Goal: Obtain resource: Download file/media

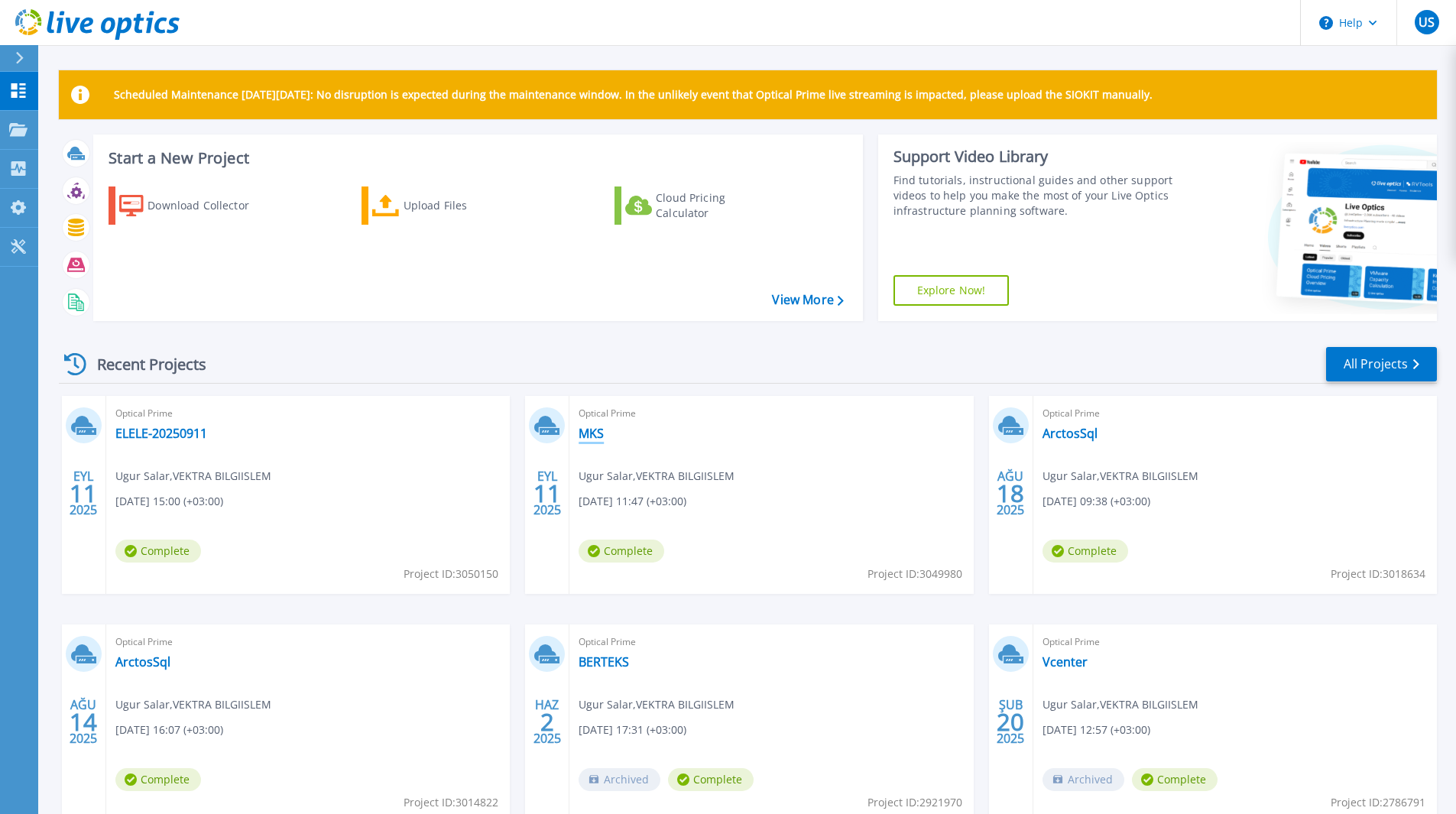
click at [593, 440] on link "MKS" at bounding box center [591, 432] width 26 height 15
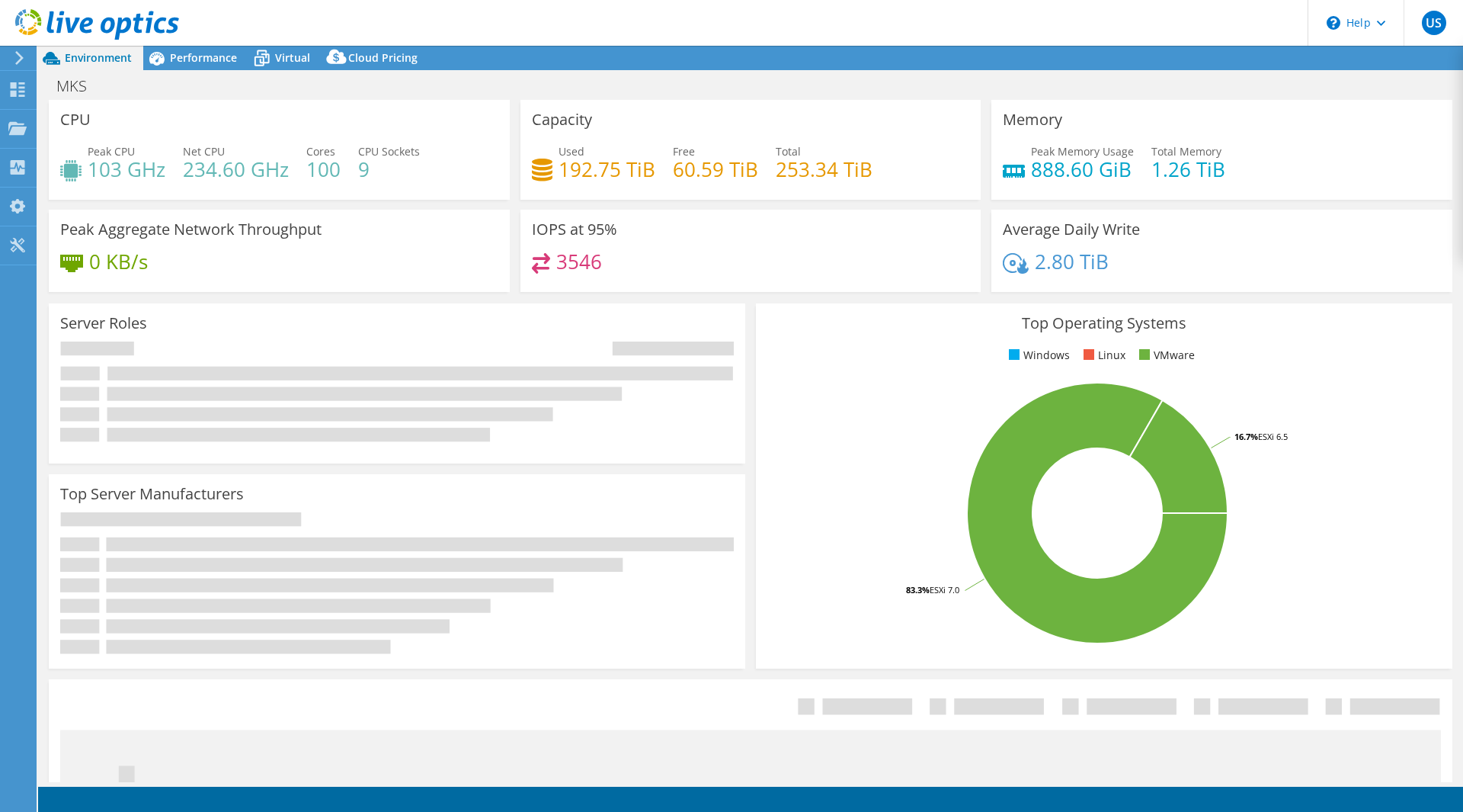
select select "USD"
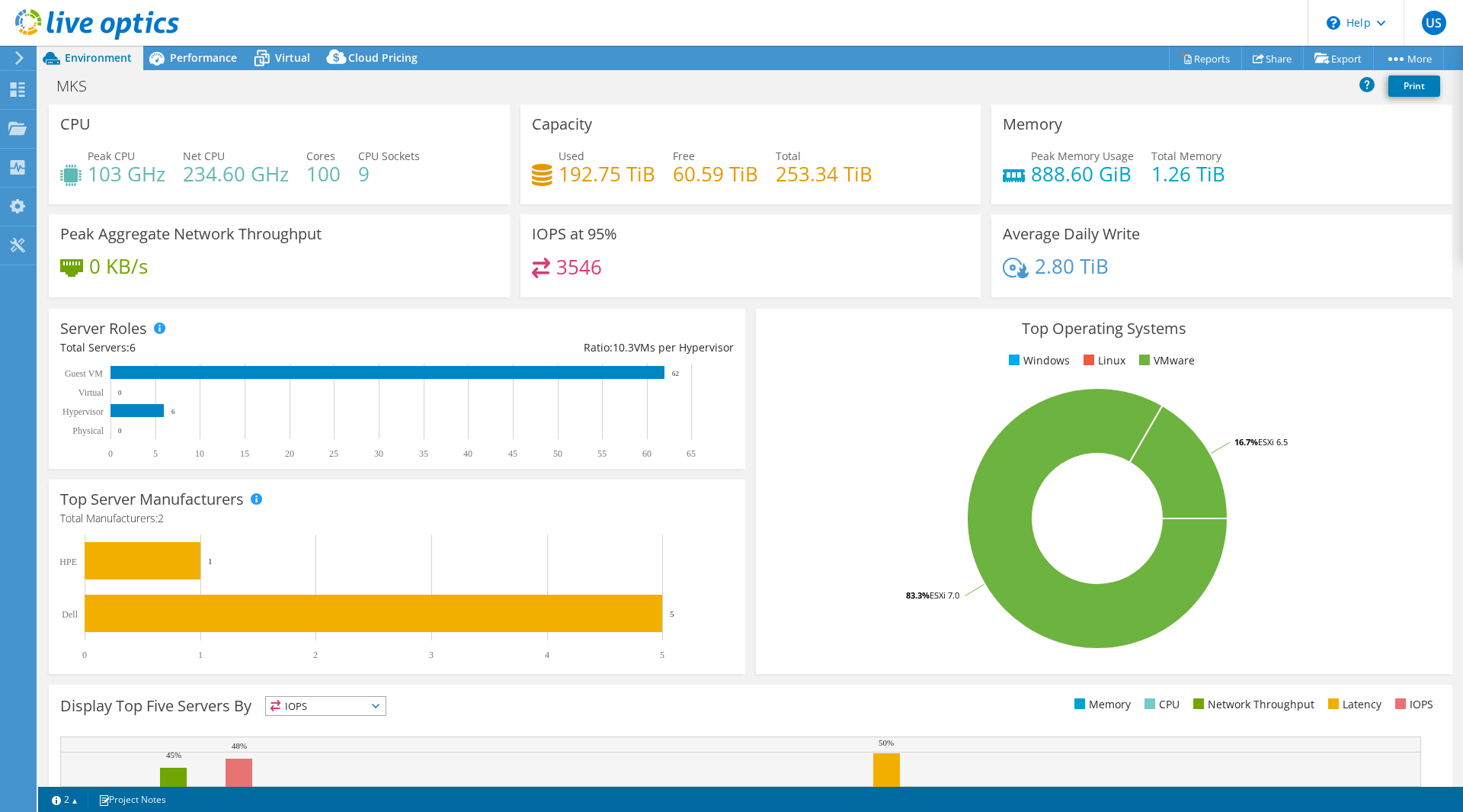
click at [93, 257] on h4 "0 KB/s" at bounding box center [118, 265] width 59 height 17
click at [1185, 58] on link "Reports" at bounding box center [1205, 58] width 73 height 24
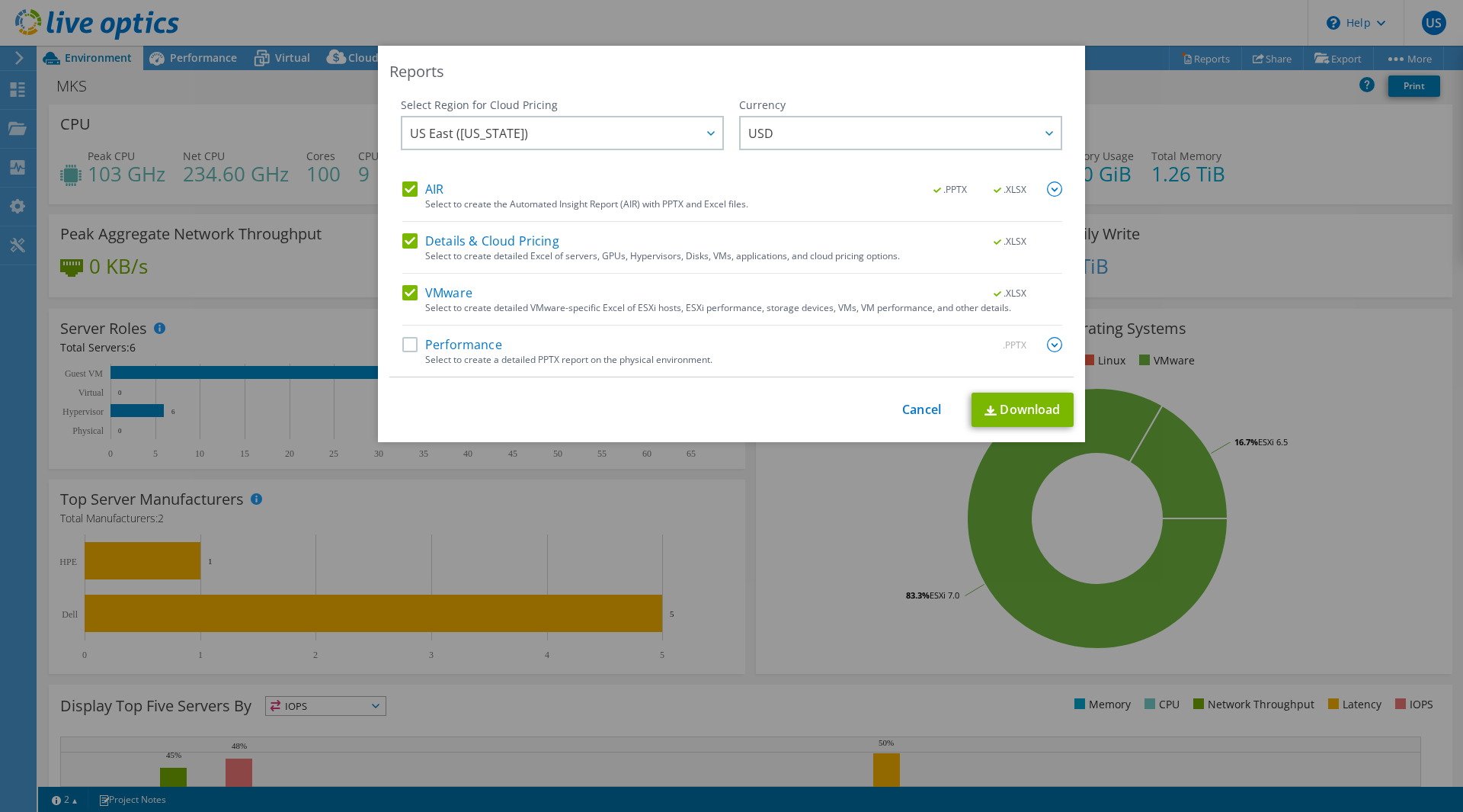
click at [403, 339] on label "Performance" at bounding box center [452, 344] width 100 height 15
click at [0, 0] on input "Performance" at bounding box center [0, 0] width 0 height 0
click at [1006, 416] on link "Download" at bounding box center [1023, 409] width 102 height 34
click at [907, 407] on link "Cancel" at bounding box center [922, 409] width 39 height 14
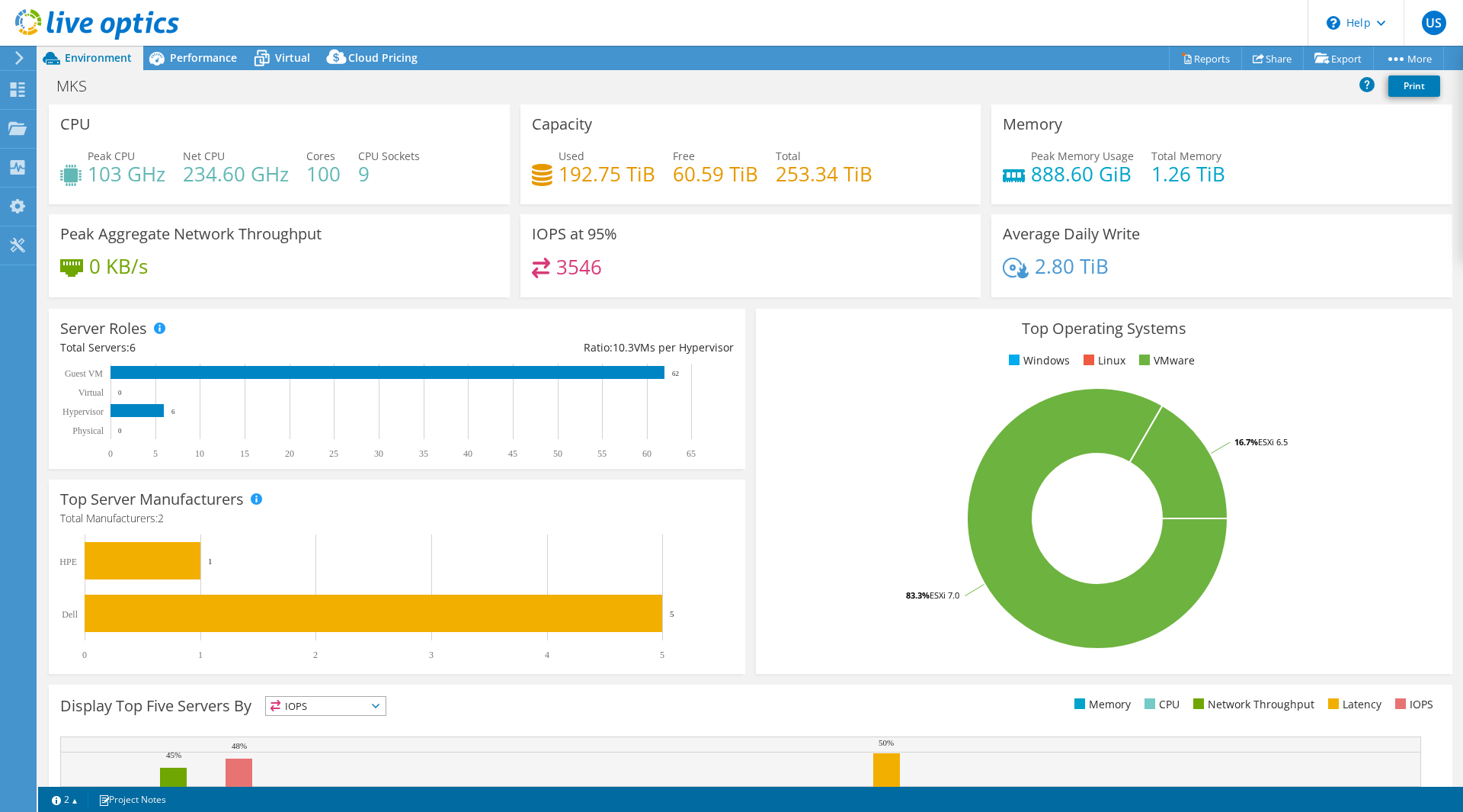
click at [12, 61] on div at bounding box center [17, 58] width 17 height 14
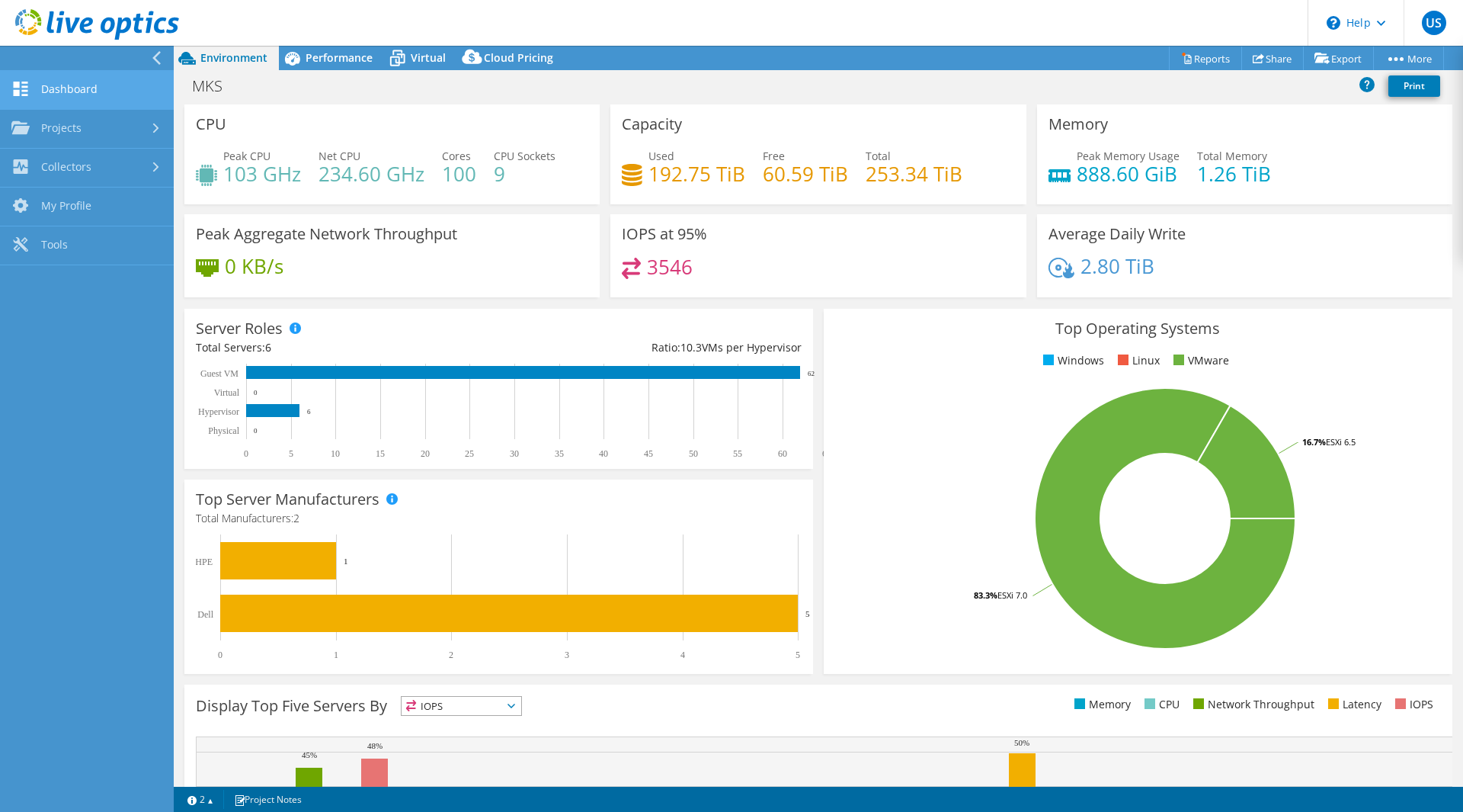
click at [85, 97] on link "Dashboard" at bounding box center [86, 90] width 174 height 39
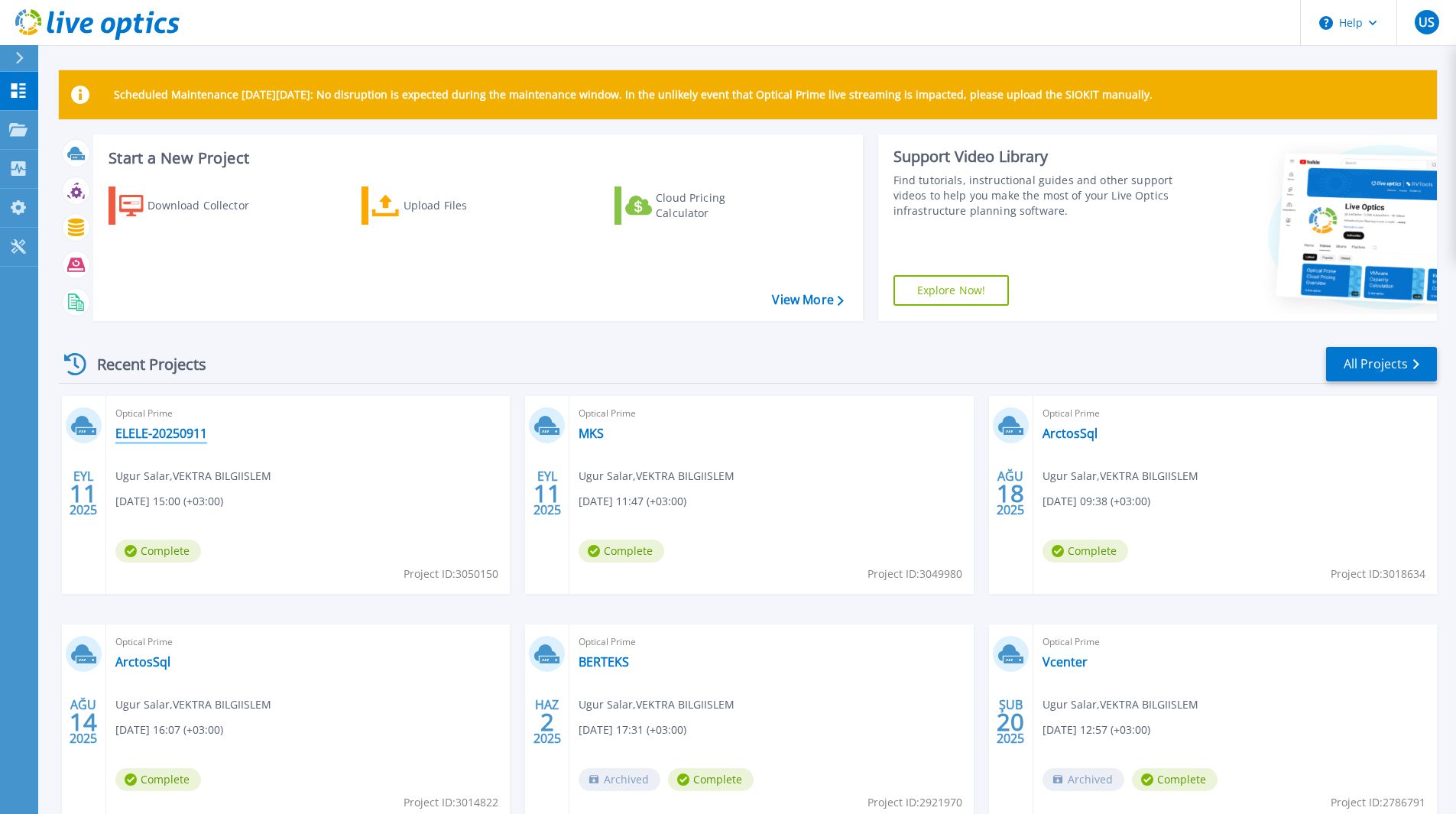
click at [167, 430] on link "ELELE-20250911" at bounding box center [162, 432] width 92 height 15
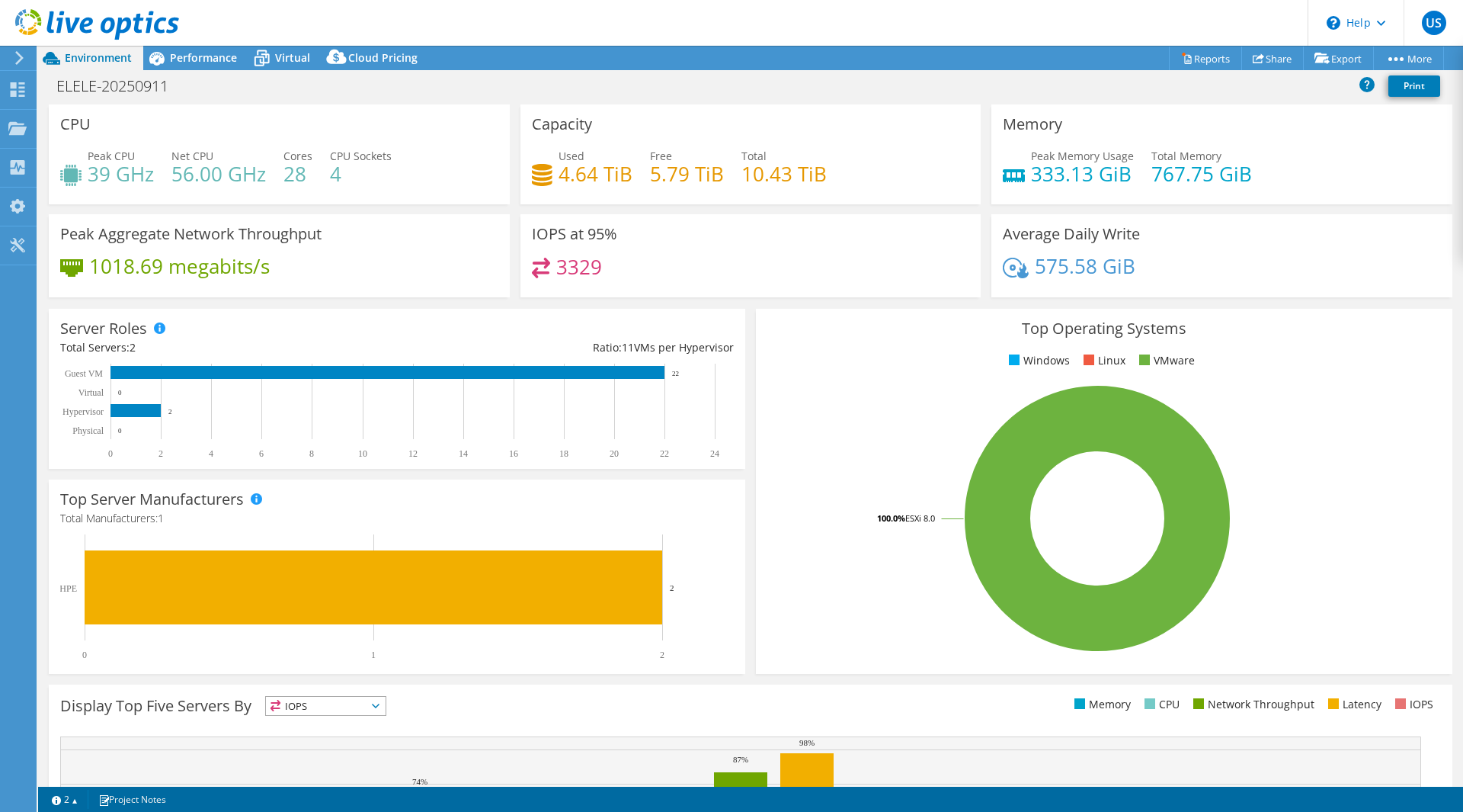
scroll to position [205, 0]
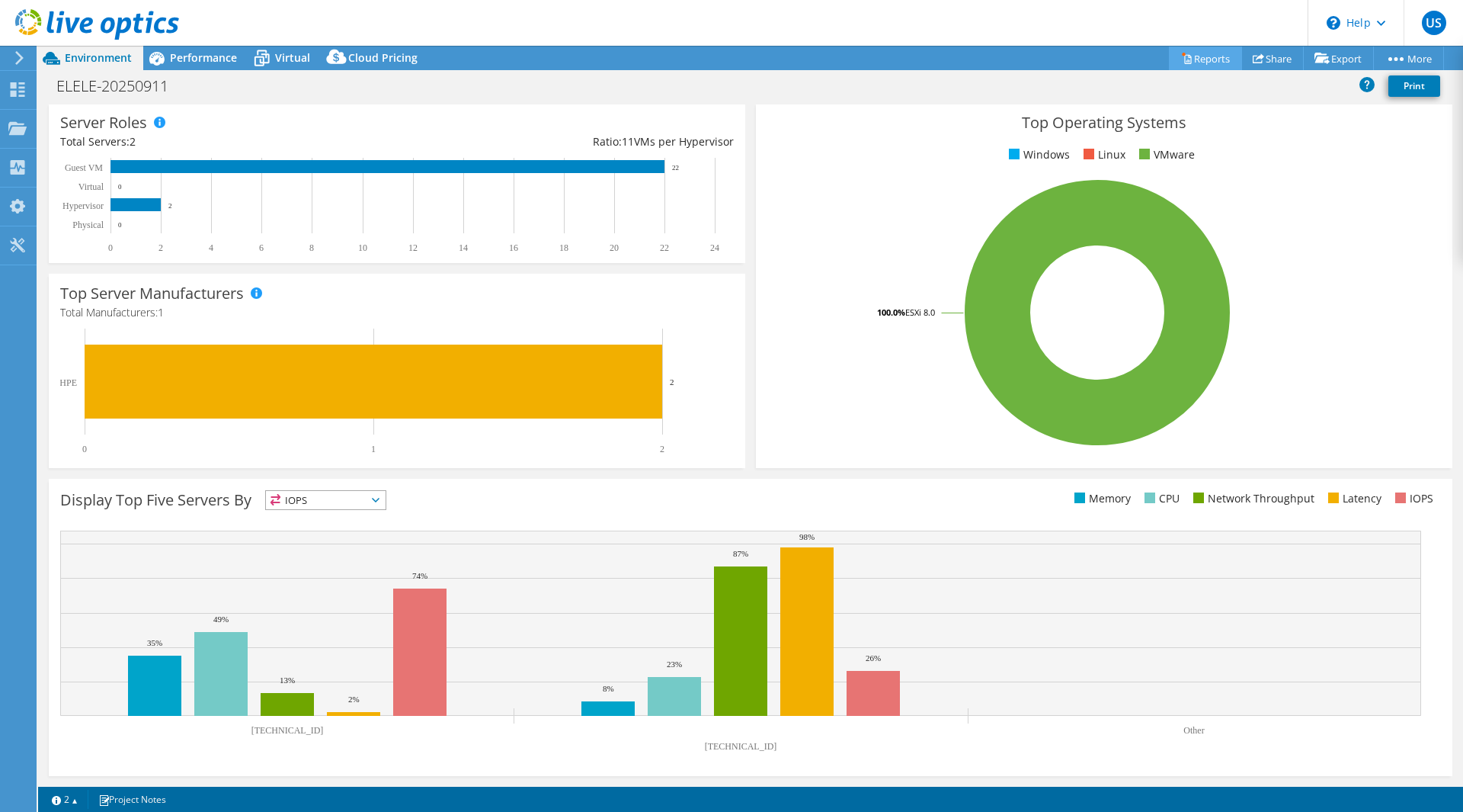
click at [1202, 66] on link "Reports" at bounding box center [1205, 58] width 73 height 24
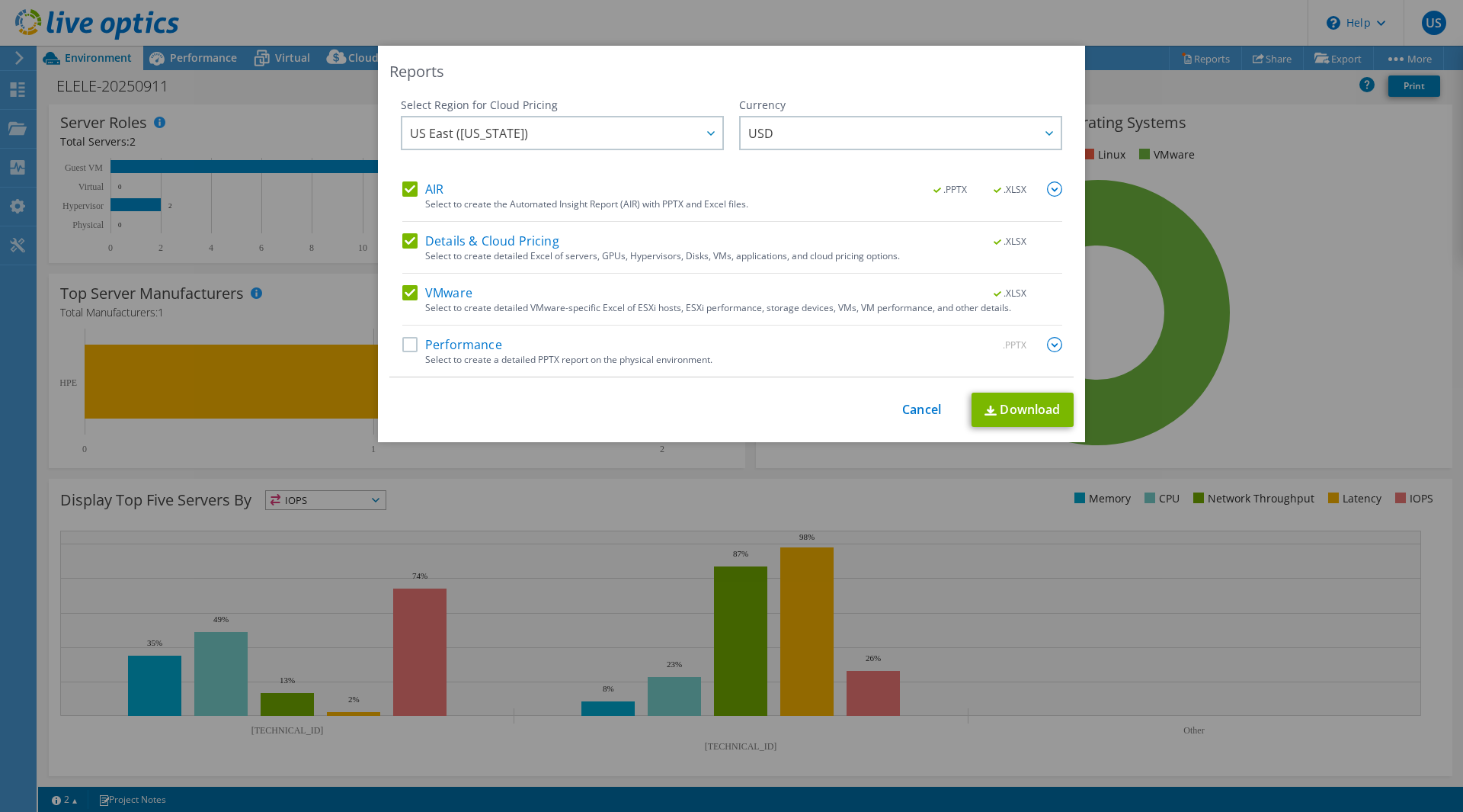
click at [434, 350] on label "Performance" at bounding box center [452, 344] width 100 height 15
click at [0, 0] on input "Performance" at bounding box center [0, 0] width 0 height 0
click at [1008, 410] on link "Download" at bounding box center [1023, 409] width 102 height 34
click at [906, 424] on div "This process may take a while, please wait... Cancel Download" at bounding box center [732, 409] width 684 height 34
click at [906, 414] on link "Cancel" at bounding box center [922, 409] width 39 height 14
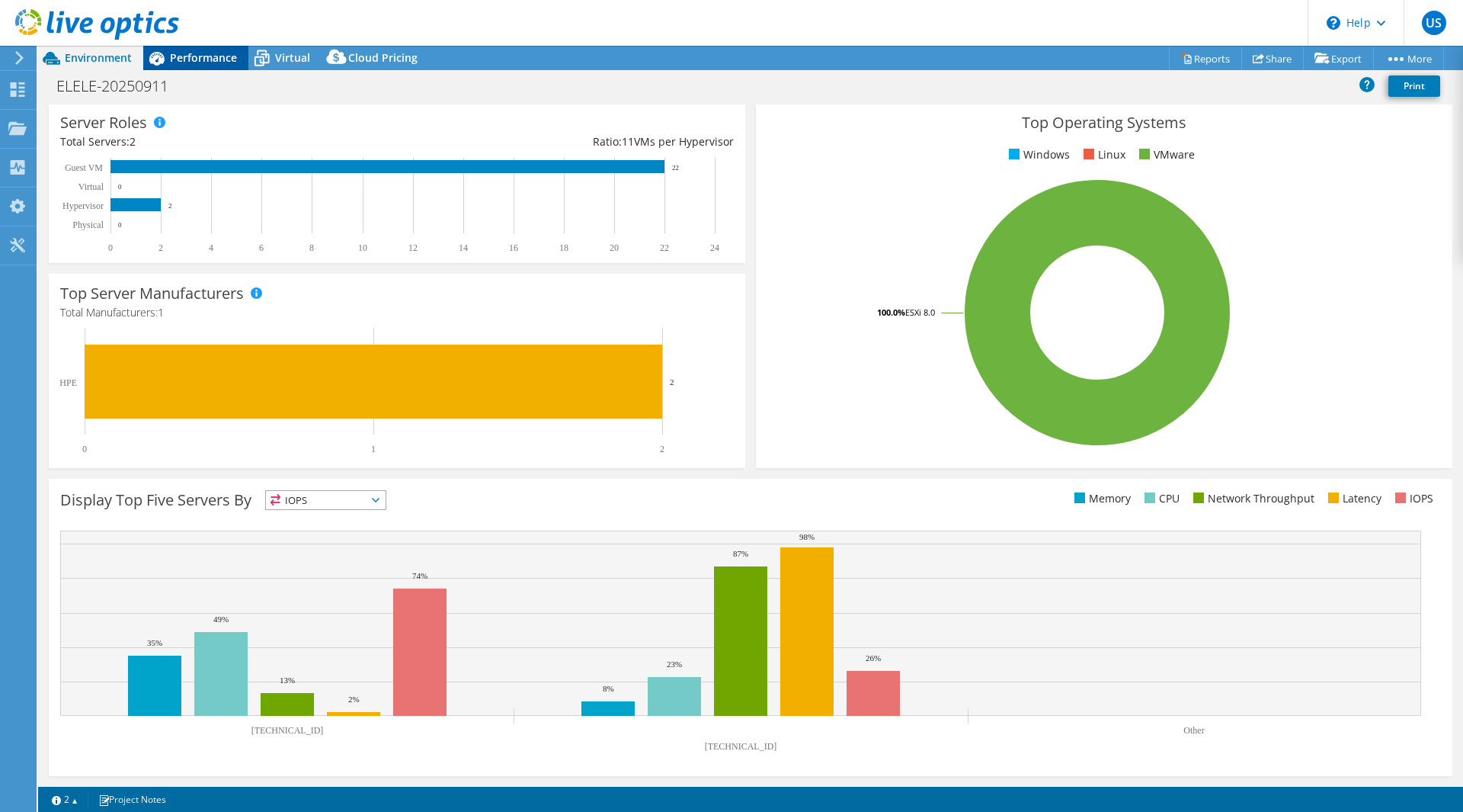
click at [211, 61] on span "Performance" at bounding box center [204, 57] width 67 height 14
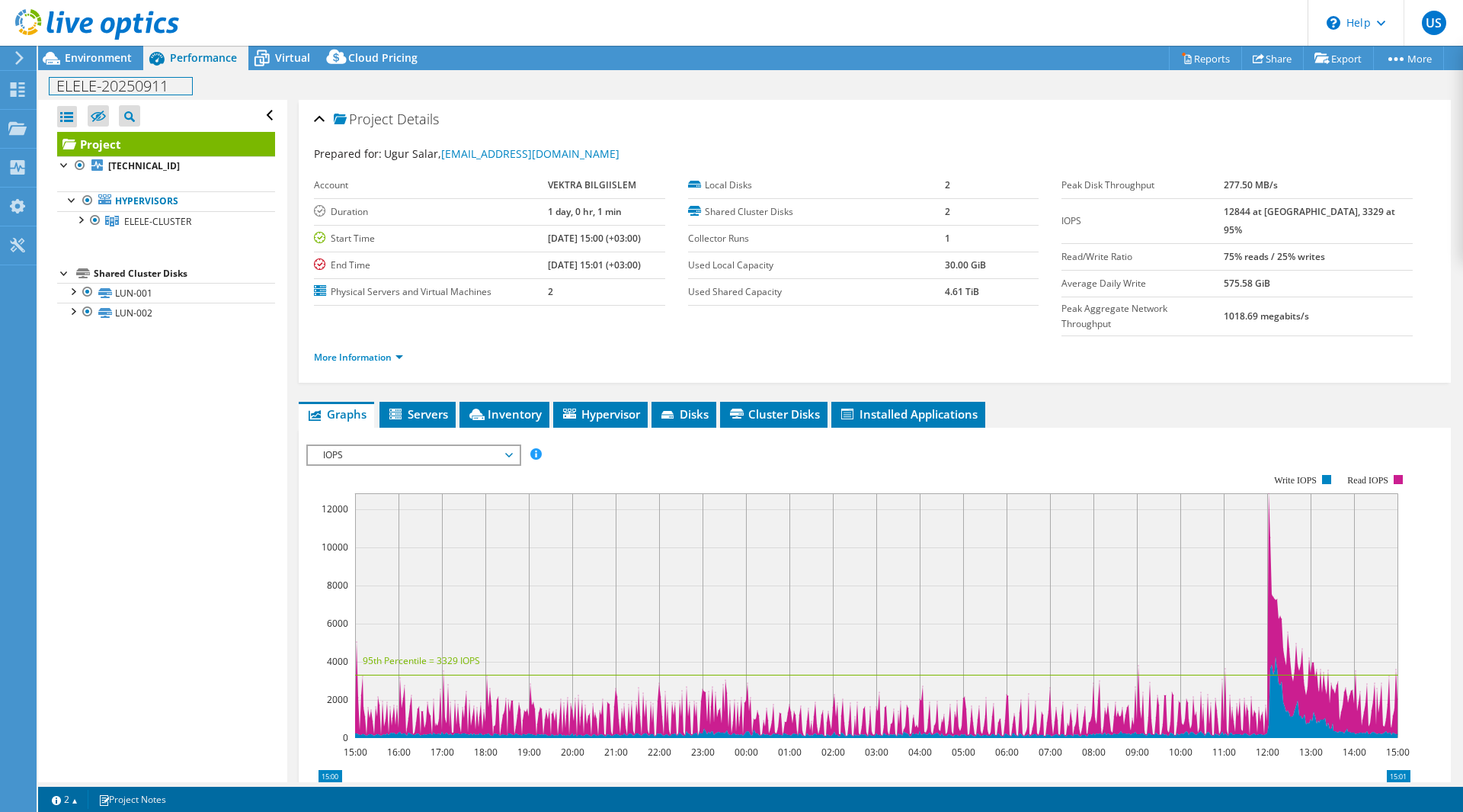
click at [93, 71] on div "ELELE-20250911 Print" at bounding box center [750, 86] width 1425 height 30
click at [98, 64] on span "Environment" at bounding box center [98, 57] width 67 height 14
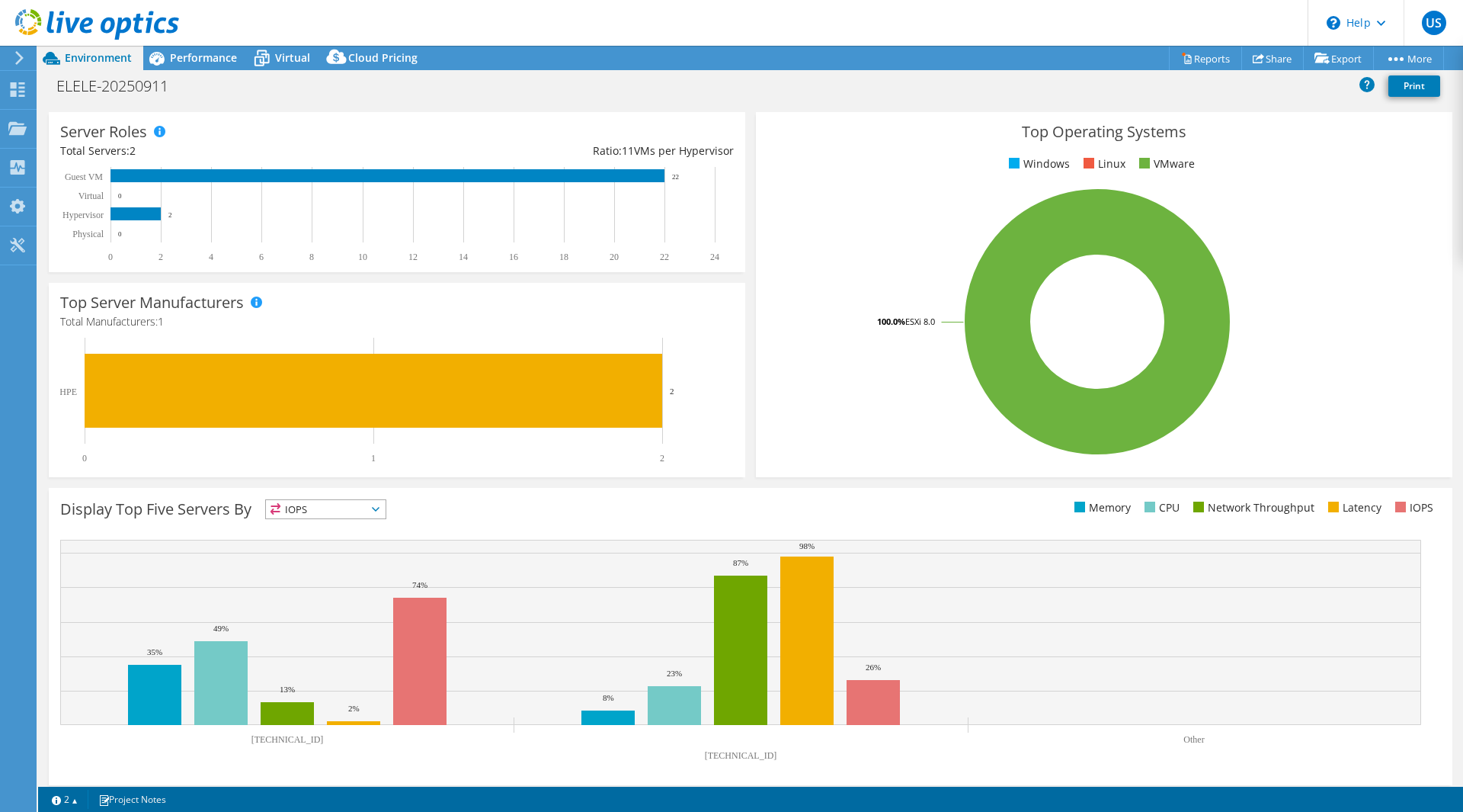
scroll to position [205, 0]
